Goal: Contribute content: Add original content to the website for others to see

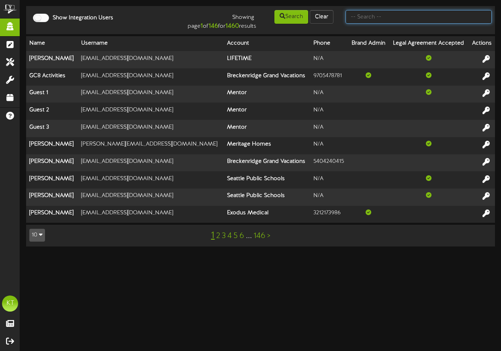
click at [393, 13] on input "text" at bounding box center [419, 17] width 146 height 14
click at [397, 12] on input "text" at bounding box center [419, 17] width 146 height 14
type input "development+demo@revelmg.com"
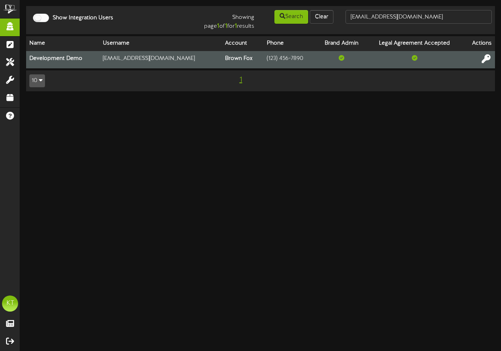
click at [482, 57] on icon at bounding box center [486, 58] width 9 height 9
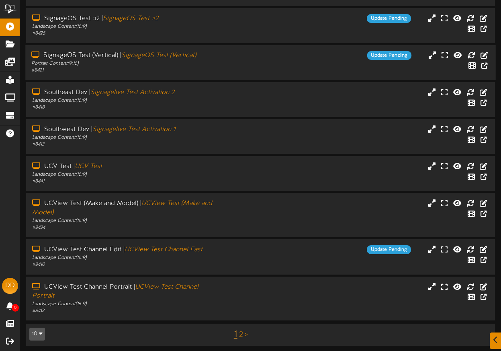
scroll to position [125, 0]
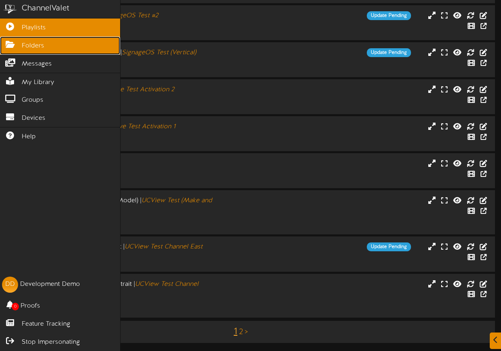
click at [14, 46] on icon at bounding box center [10, 44] width 20 height 6
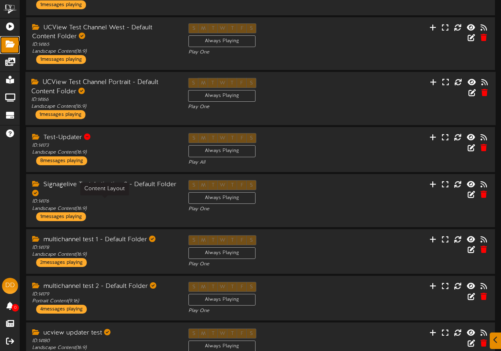
scroll to position [126, 0]
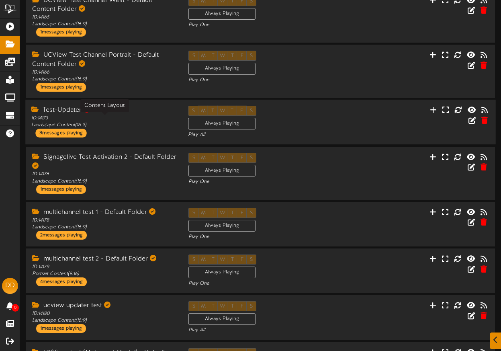
click at [132, 123] on div "ID: 14173 Landscape Content ( 16:9 )" at bounding box center [103, 122] width 145 height 14
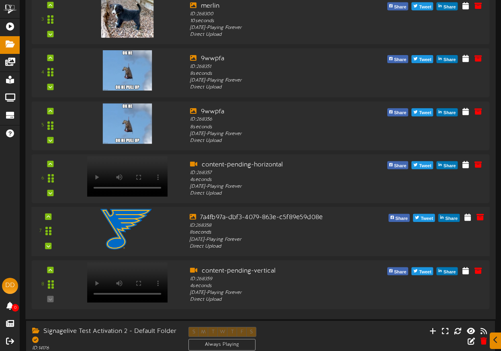
scroll to position [456, 0]
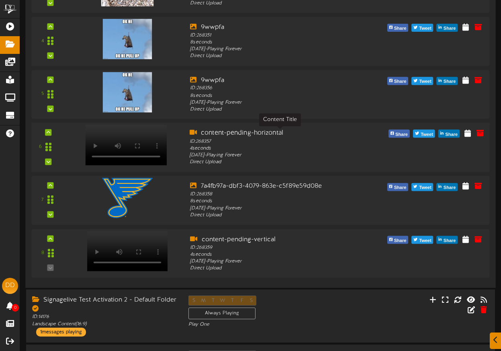
click at [234, 136] on div "content-pending-horizontal" at bounding box center [280, 133] width 181 height 9
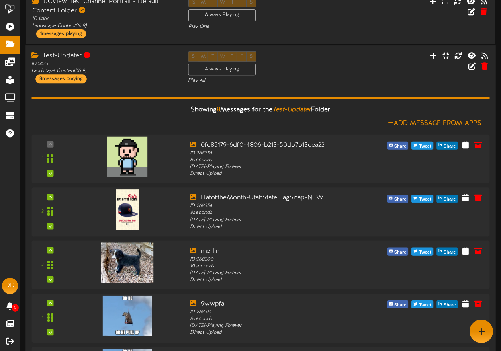
scroll to position [139, 0]
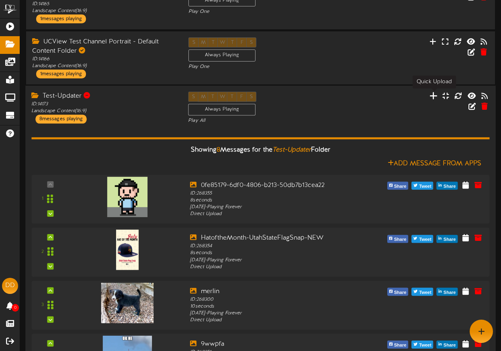
click at [433, 96] on icon at bounding box center [434, 95] width 8 height 9
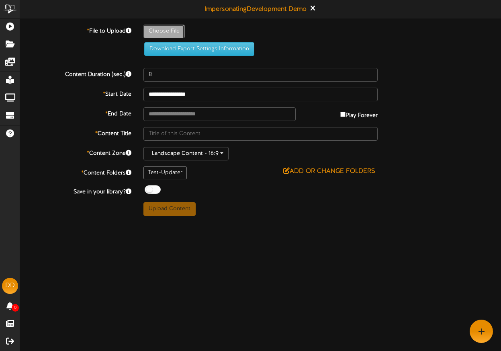
type input "**********"
type input "content-pending-horizontal"
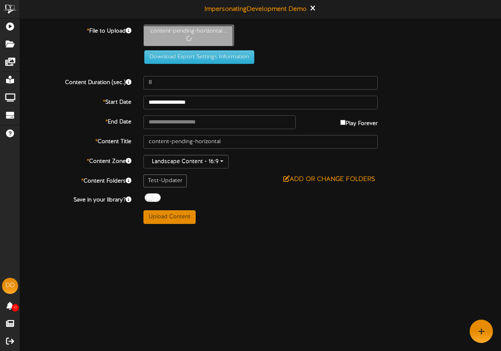
type input "4"
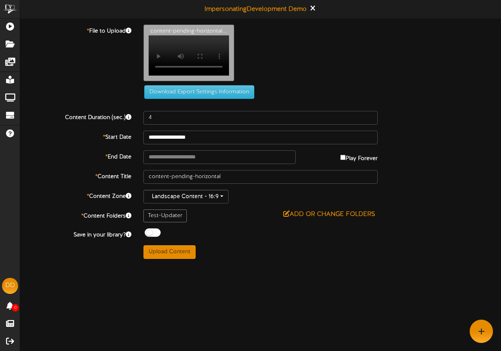
click at [169, 37] on video "Your browser does not support HTML5 video." at bounding box center [189, 55] width 80 height 40
click at [291, 60] on div "content-pending-horizontal... Your browser does not support HTML5 video." at bounding box center [322, 55] width 370 height 61
click at [398, 99] on div "Download Export Settings Information" at bounding box center [260, 62] width 505 height 74
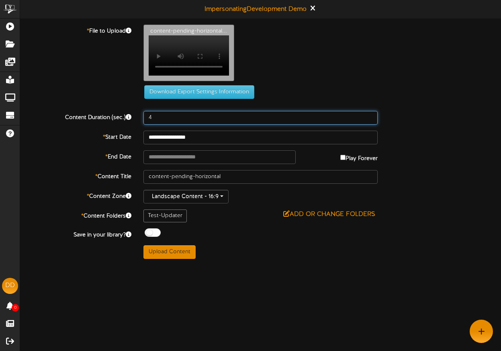
click at [459, 121] on div "Content Duration (sec.) 4" at bounding box center [260, 118] width 493 height 14
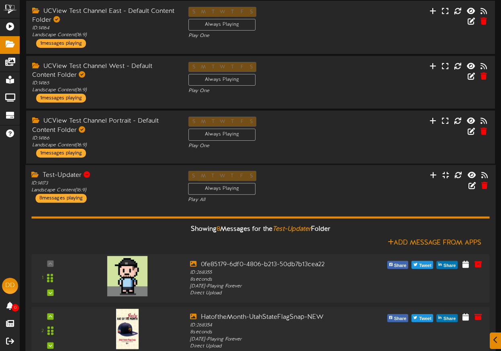
scroll to position [86, 0]
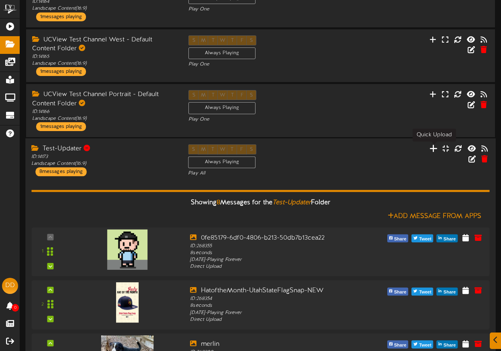
click at [434, 150] on icon at bounding box center [434, 148] width 8 height 9
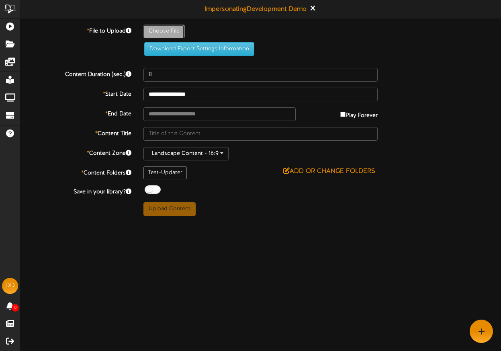
type input "**********"
type input "content-pending-horizontal"
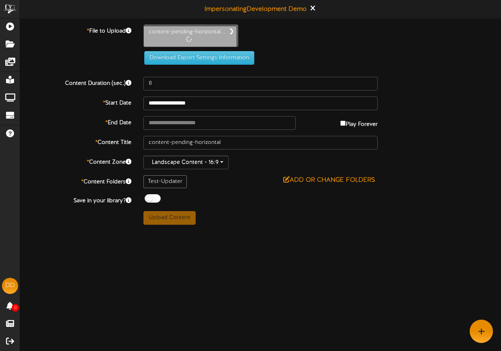
type input "4"
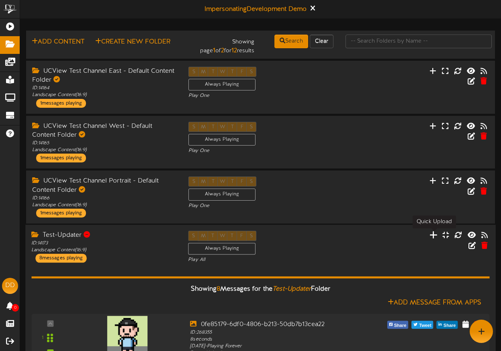
click at [434, 233] on icon at bounding box center [434, 234] width 8 height 9
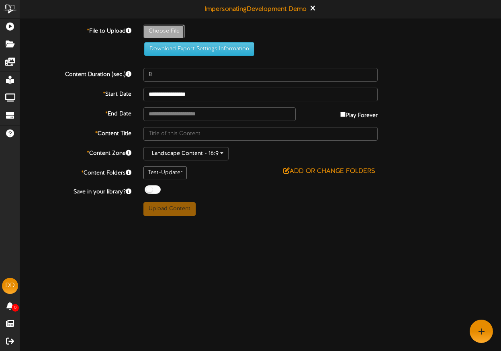
type input "**********"
type input "7529c31d-50ac-4566-a3f9-473cf8373822"
